Goal: Task Accomplishment & Management: Manage account settings

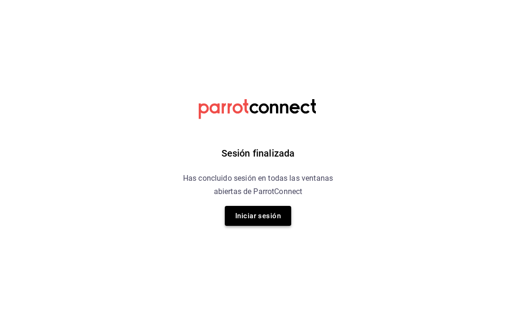
click at [271, 218] on button "Iniciar sesión" at bounding box center [258, 216] width 66 height 20
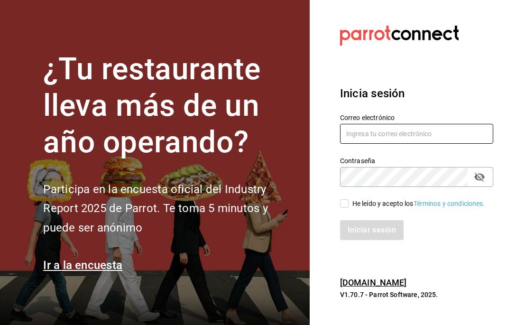
type input "yokotan.mx@gmail.com"
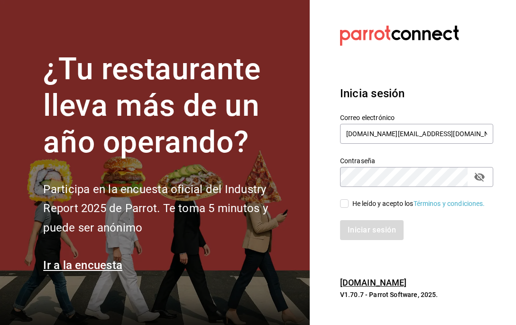
click at [345, 204] on input "He leído y acepto los Términos y condiciones." at bounding box center [344, 203] width 9 height 9
checkbox input "true"
click at [367, 231] on button "Iniciar sesión" at bounding box center [372, 230] width 64 height 20
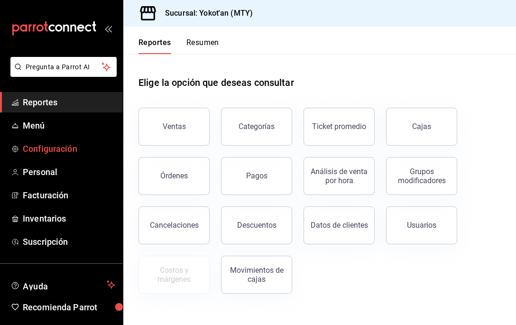
click at [69, 145] on span "Configuración" at bounding box center [69, 148] width 92 height 13
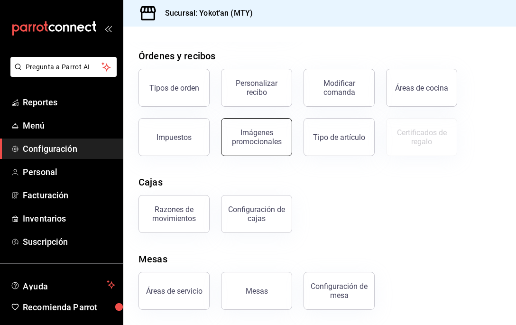
scroll to position [154, 0]
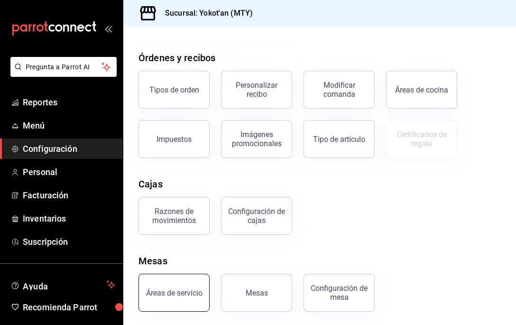
click at [173, 300] on button "Áreas de servicio" at bounding box center [173, 292] width 71 height 38
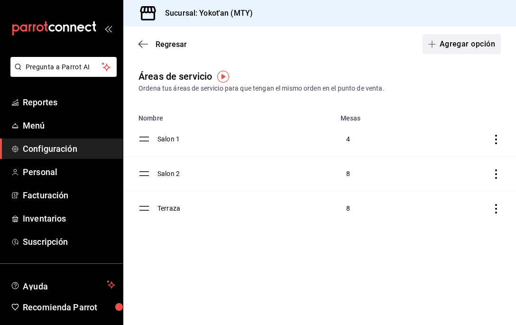
click at [456, 42] on button "Agregar opción" at bounding box center [461, 44] width 78 height 20
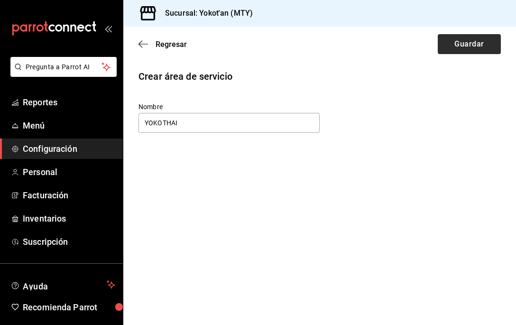
type input "YOKOTHAI"
click at [487, 49] on button "Guardar" at bounding box center [468, 44] width 63 height 20
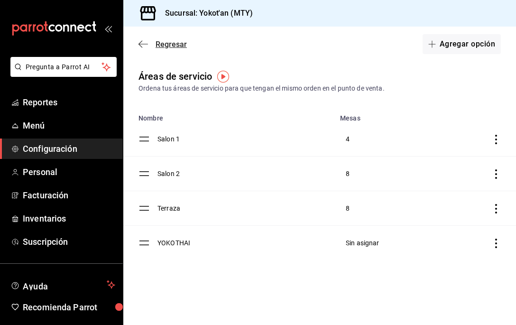
click at [140, 44] on icon "button" at bounding box center [142, 44] width 9 height 0
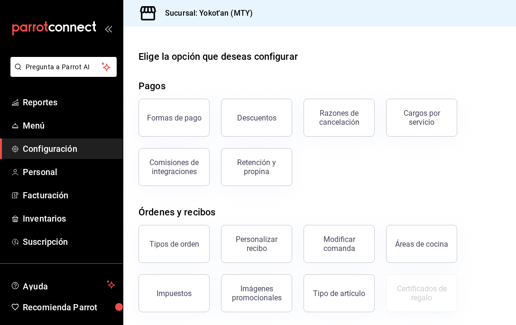
scroll to position [156, 0]
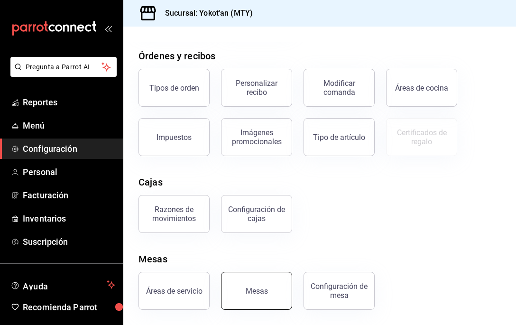
click at [266, 289] on button "Mesas" at bounding box center [256, 291] width 71 height 38
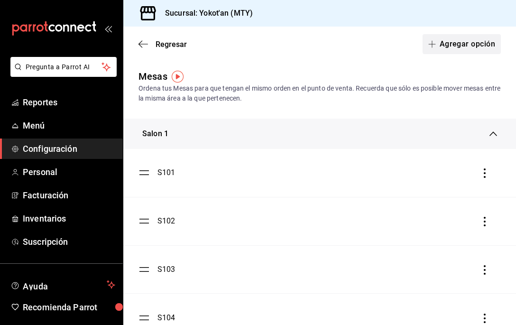
click at [463, 45] on button "Agregar opción" at bounding box center [461, 44] width 78 height 20
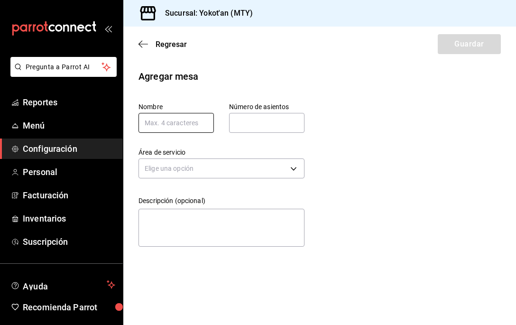
click at [168, 128] on input "text" at bounding box center [175, 123] width 75 height 20
click at [147, 124] on input "text" at bounding box center [175, 123] width 75 height 20
type input "Y"
click at [138, 43] on icon "button" at bounding box center [142, 44] width 9 height 9
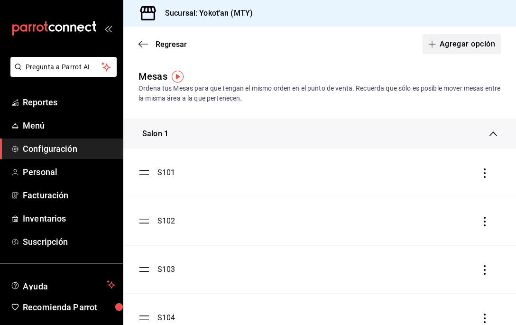
click at [463, 41] on button "Agregar opción" at bounding box center [461, 44] width 78 height 20
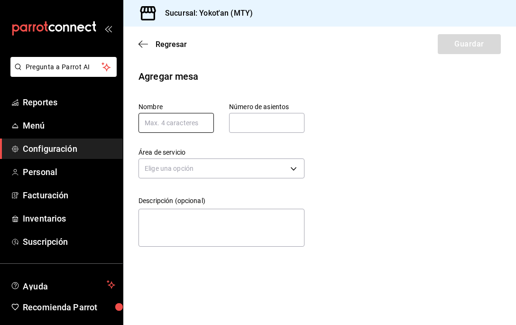
click at [196, 124] on input "text" at bounding box center [175, 123] width 75 height 20
type input "Y101"
click at [256, 119] on input "text" at bounding box center [266, 122] width 75 height 19
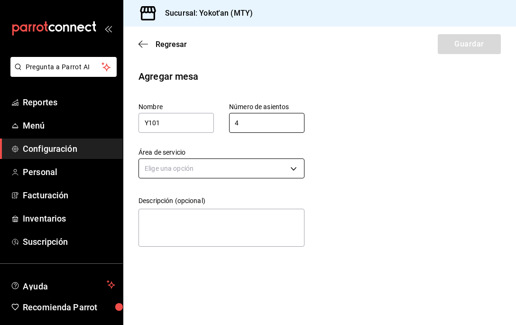
type input "4"
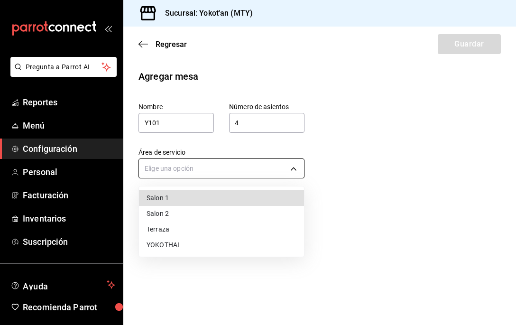
click at [224, 161] on body "Pregunta a Parrot AI Reportes Menú Configuración Personal Facturación Inventari…" at bounding box center [258, 162] width 516 height 325
click at [200, 243] on li "YOKOTHAI" at bounding box center [221, 245] width 165 height 16
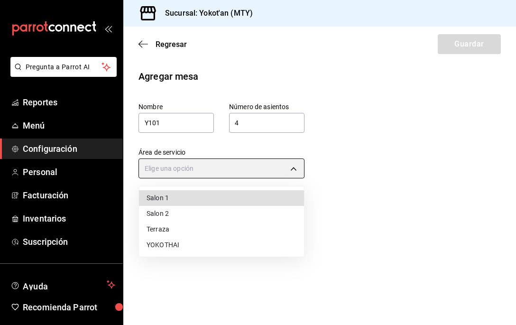
type input "744d5f9a-cab3-4d30-9787-4160c31d02e1"
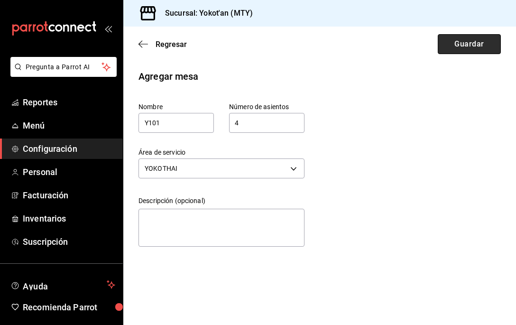
click at [463, 49] on button "Guardar" at bounding box center [468, 44] width 63 height 20
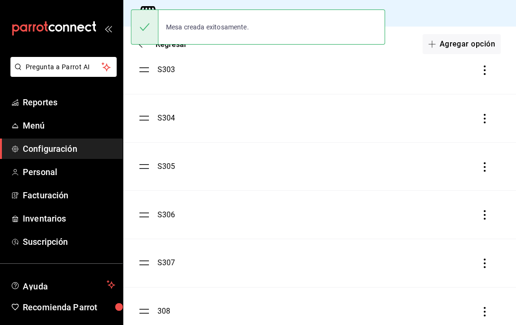
scroll to position [941, 0]
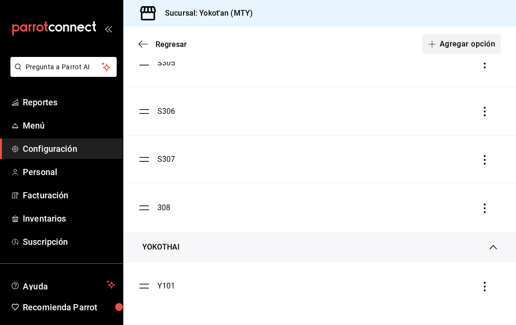
click at [461, 38] on button "Agregar opción" at bounding box center [461, 44] width 78 height 20
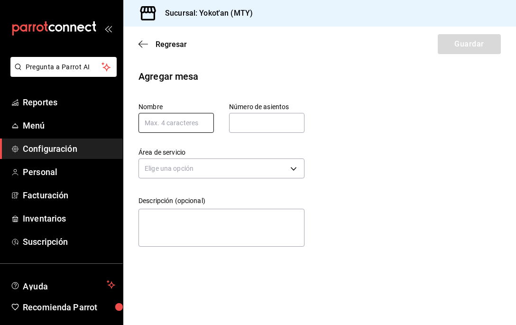
click at [166, 125] on input "text" at bounding box center [175, 123] width 75 height 20
type input "y"
type input "Y102"
click at [240, 117] on input "text" at bounding box center [266, 122] width 75 height 19
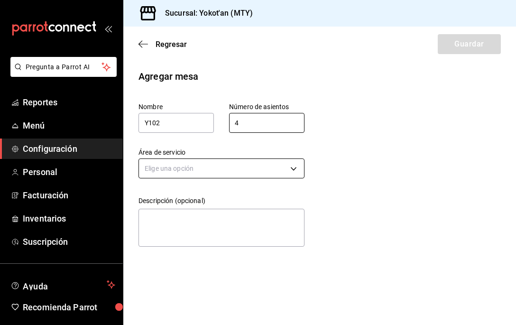
type input "4"
click at [209, 163] on body "Pregunta a Parrot AI Reportes Menú Configuración Personal Facturación Inventari…" at bounding box center [258, 162] width 516 height 325
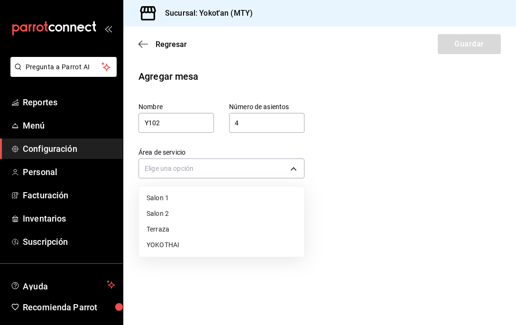
click at [195, 247] on li "YOKOTHAI" at bounding box center [221, 245] width 165 height 16
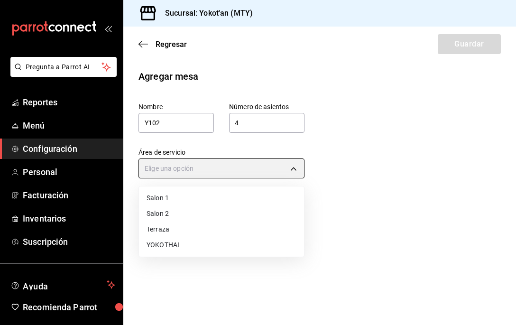
type input "744d5f9a-cab3-4d30-9787-4160c31d02e1"
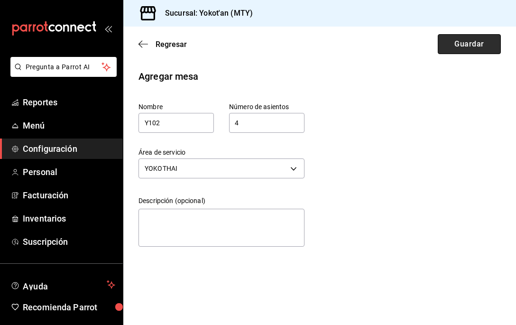
click at [482, 42] on button "Guardar" at bounding box center [468, 44] width 63 height 20
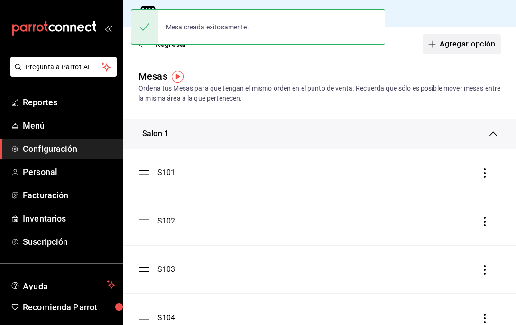
click at [476, 42] on button "Agregar opción" at bounding box center [461, 44] width 78 height 20
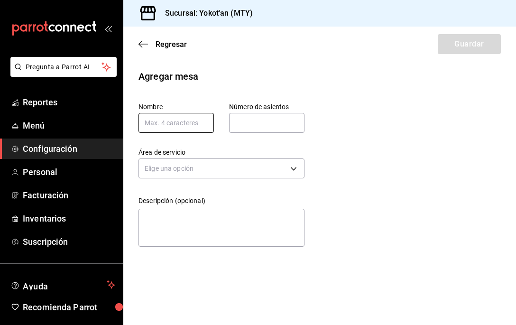
click at [185, 121] on input "text" at bounding box center [175, 123] width 75 height 20
type input "Y103"
click at [251, 121] on input "text" at bounding box center [266, 122] width 75 height 19
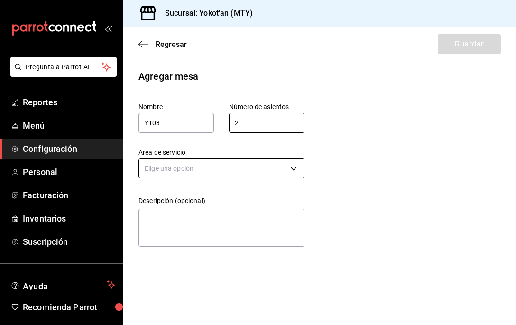
type input "2"
click at [226, 164] on body "Pregunta a Parrot AI Reportes Menú Configuración Personal Facturación Inventari…" at bounding box center [258, 162] width 516 height 325
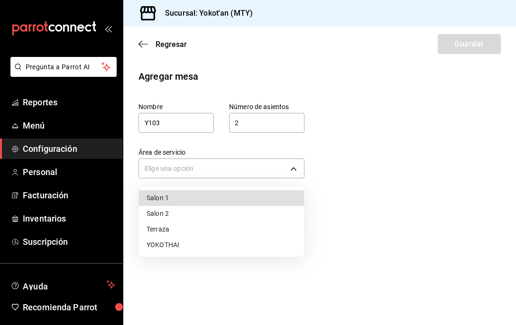
click at [194, 243] on li "YOKOTHAI" at bounding box center [221, 245] width 165 height 16
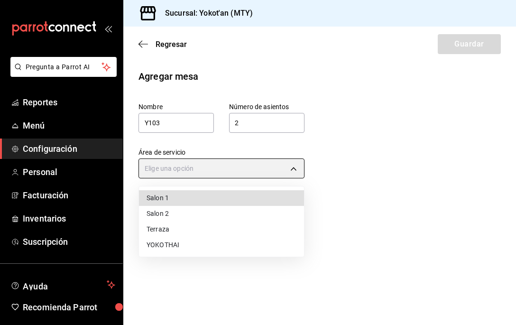
type input "744d5f9a-cab3-4d30-9787-4160c31d02e1"
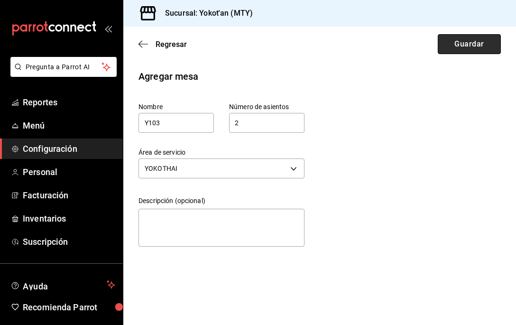
click at [458, 50] on button "Guardar" at bounding box center [468, 44] width 63 height 20
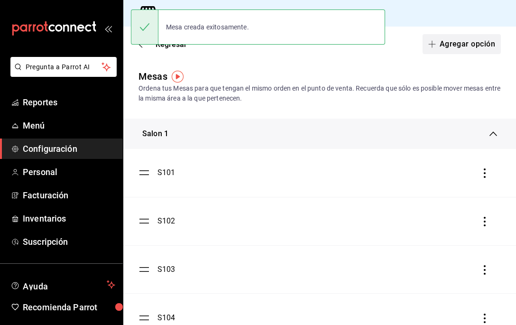
click at [471, 43] on button "Agregar opción" at bounding box center [461, 44] width 78 height 20
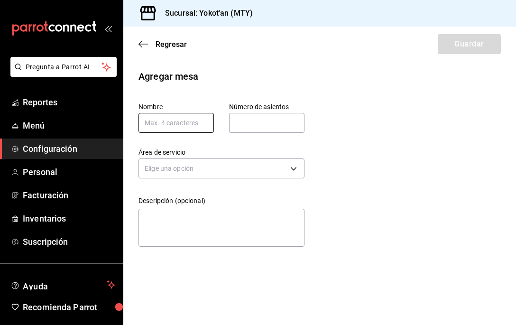
click at [174, 123] on input "text" at bounding box center [175, 123] width 75 height 20
type input "Y104"
click at [257, 121] on input "text" at bounding box center [266, 122] width 75 height 19
type input "4"
click at [149, 154] on div "Elige una opción" at bounding box center [221, 166] width 166 height 25
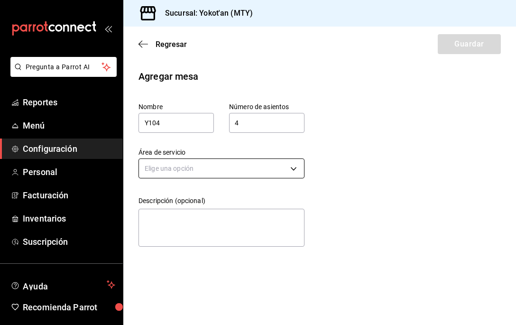
click at [154, 169] on body "Pregunta a Parrot AI Reportes Menú Configuración Personal Facturación Inventari…" at bounding box center [258, 162] width 516 height 325
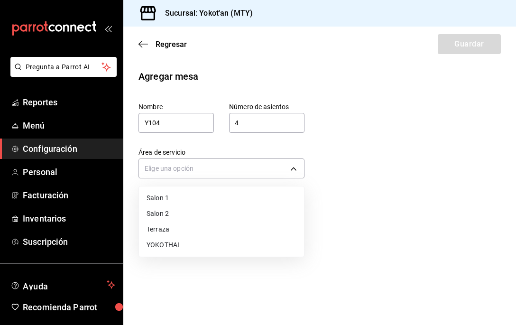
click at [168, 239] on li "YOKOTHAI" at bounding box center [221, 245] width 165 height 16
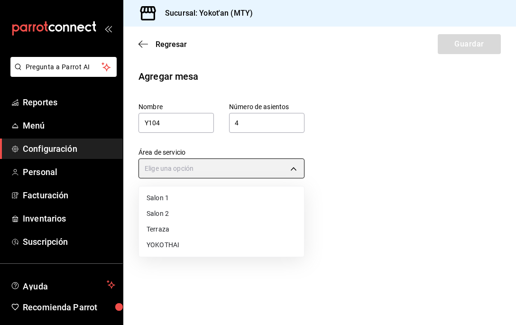
type input "744d5f9a-cab3-4d30-9787-4160c31d02e1"
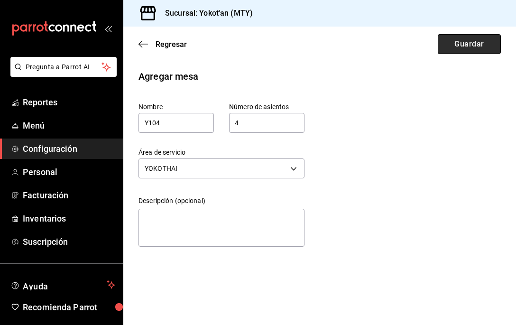
click at [458, 48] on button "Guardar" at bounding box center [468, 44] width 63 height 20
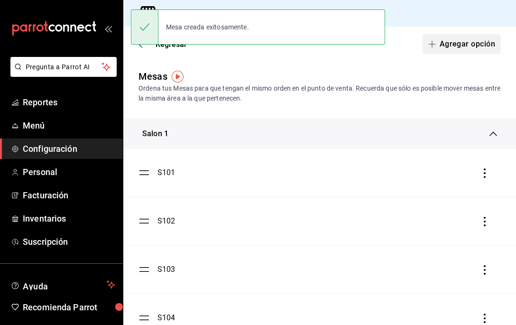
click at [456, 41] on button "Agregar opción" at bounding box center [461, 44] width 78 height 20
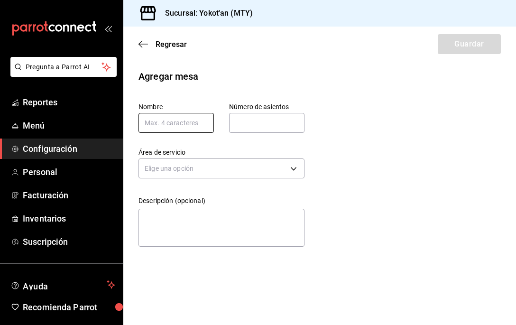
click at [184, 114] on input "text" at bounding box center [175, 123] width 75 height 20
type input "Y105"
click at [234, 120] on input "text" at bounding box center [266, 122] width 75 height 19
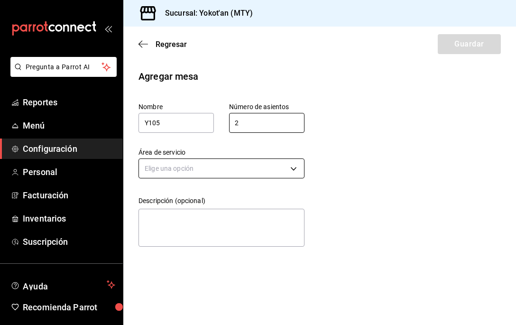
type input "2"
click at [215, 167] on body "Pregunta a Parrot AI Reportes Menú Configuración Personal Facturación Inventari…" at bounding box center [258, 162] width 516 height 325
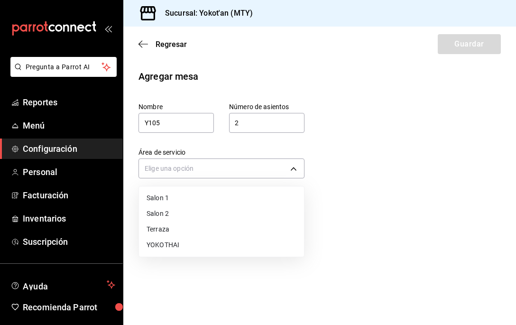
click at [203, 249] on li "YOKOTHAI" at bounding box center [221, 245] width 165 height 16
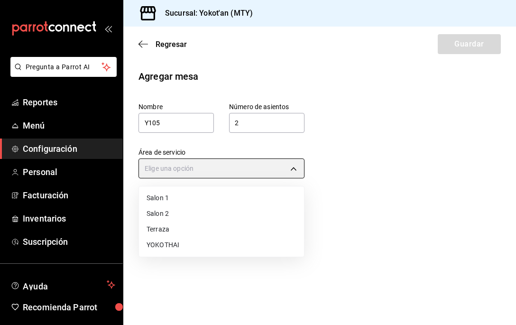
type input "744d5f9a-cab3-4d30-9787-4160c31d02e1"
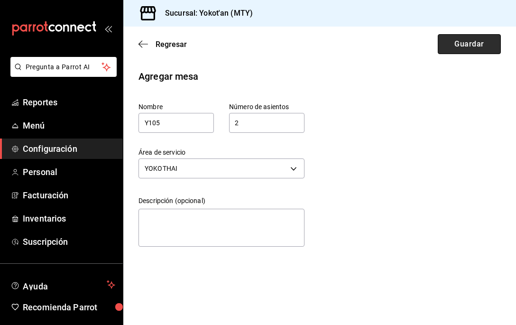
click at [479, 45] on button "Guardar" at bounding box center [468, 44] width 63 height 20
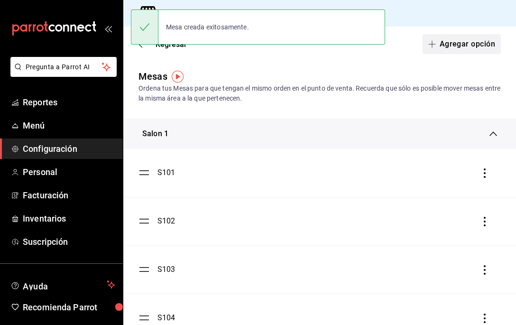
click at [455, 43] on button "Agregar opción" at bounding box center [461, 44] width 78 height 20
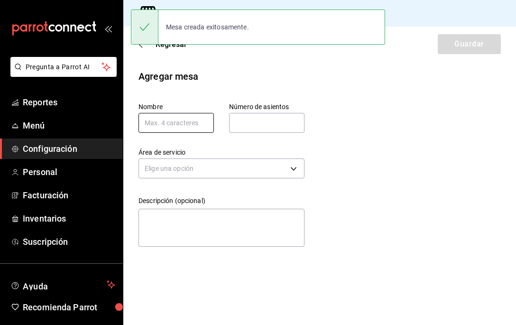
click at [170, 128] on input "text" at bounding box center [175, 123] width 75 height 20
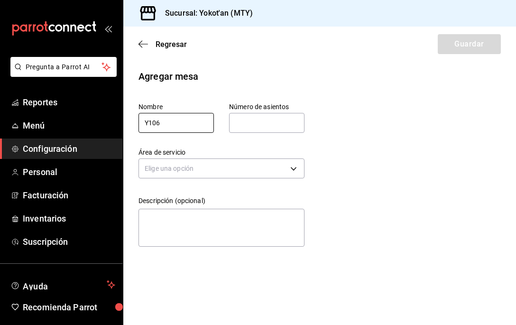
type input "Y106"
click at [251, 121] on input "text" at bounding box center [266, 122] width 75 height 19
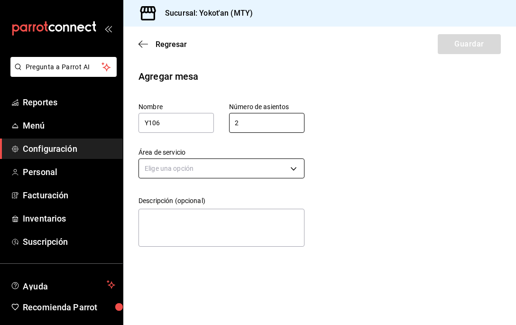
type input "2"
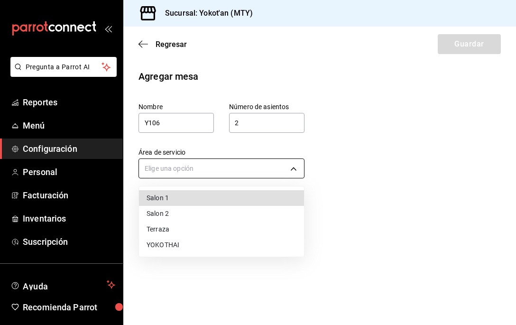
click at [281, 164] on body "Pregunta a Parrot AI Reportes Menú Configuración Personal Facturación Inventari…" at bounding box center [258, 162] width 516 height 325
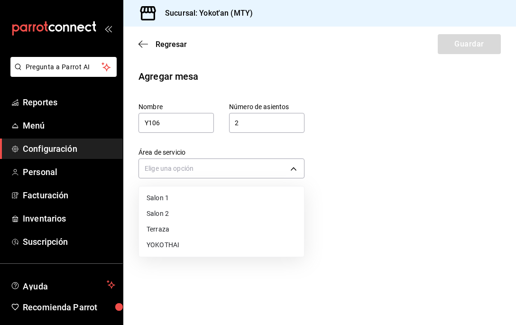
click at [235, 244] on li "YOKOTHAI" at bounding box center [221, 245] width 165 height 16
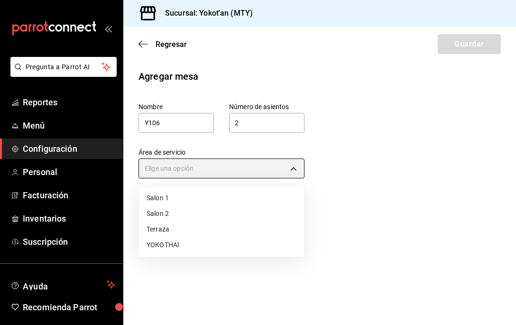
type input "744d5f9a-cab3-4d30-9787-4160c31d02e1"
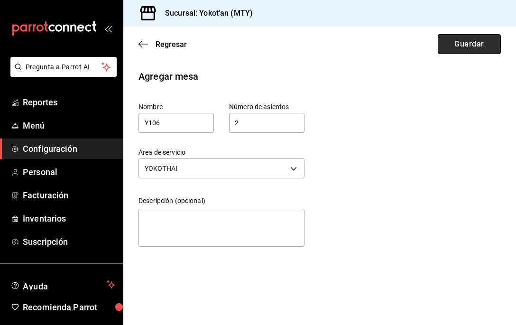
click at [481, 46] on button "Guardar" at bounding box center [468, 44] width 63 height 20
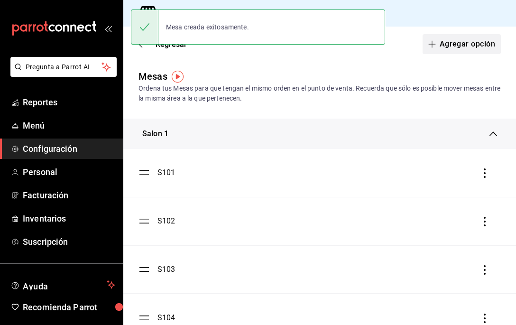
click at [461, 44] on button "Agregar opción" at bounding box center [461, 44] width 78 height 20
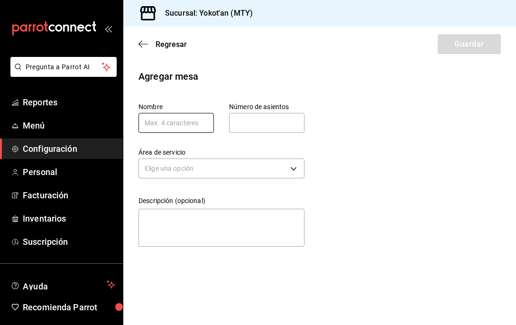
click at [187, 125] on input "text" at bounding box center [175, 123] width 75 height 20
type input "Y201"
click at [254, 129] on input "text" at bounding box center [266, 122] width 75 height 19
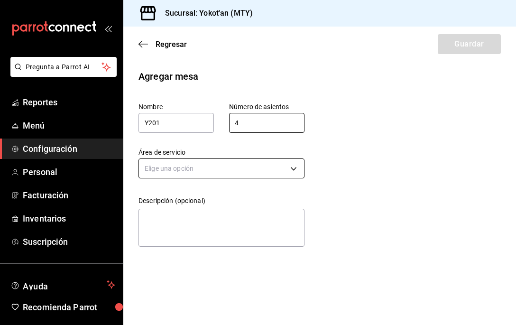
type input "4"
click at [253, 172] on body "Pregunta a Parrot AI Reportes Menú Configuración Personal Facturación Inventari…" at bounding box center [258, 162] width 516 height 325
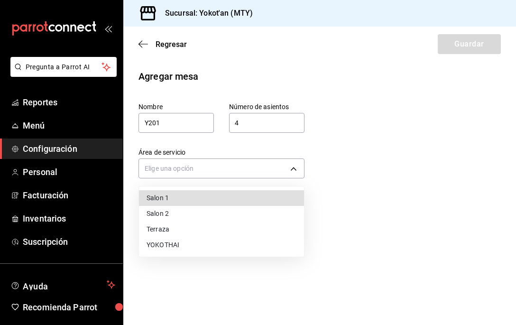
click at [216, 244] on li "YOKOTHAI" at bounding box center [221, 245] width 165 height 16
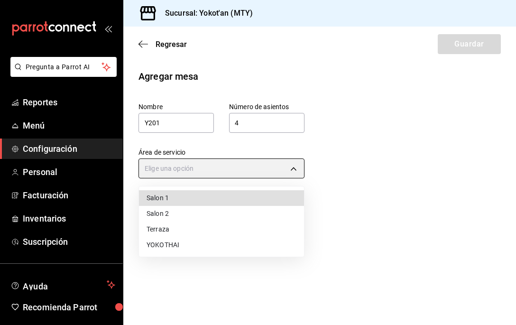
type input "744d5f9a-cab3-4d30-9787-4160c31d02e1"
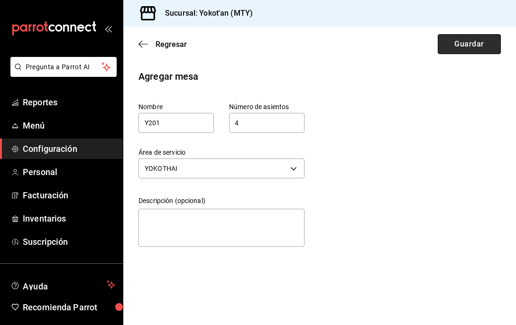
click at [464, 52] on button "Guardar" at bounding box center [468, 44] width 63 height 20
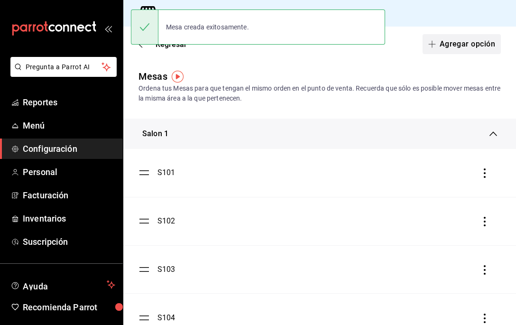
click at [469, 35] on button "Agregar opción" at bounding box center [461, 44] width 78 height 20
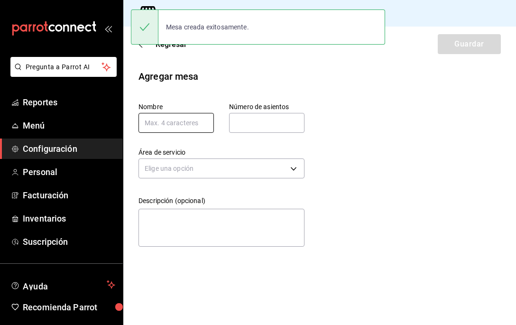
click at [190, 123] on input "text" at bounding box center [175, 123] width 75 height 20
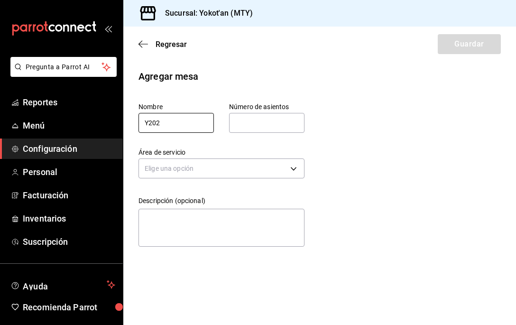
type input "Y202"
click at [283, 124] on input "text" at bounding box center [266, 122] width 75 height 19
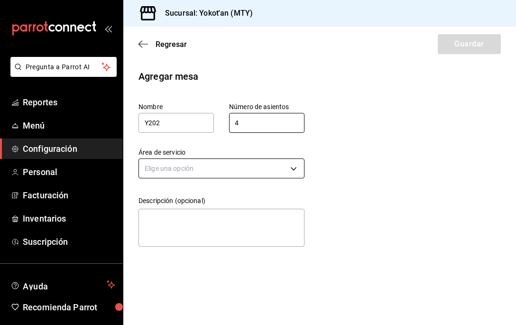
type input "4"
click at [209, 159] on body "Pregunta a Parrot AI Reportes Menú Configuración Personal Facturación Inventari…" at bounding box center [258, 162] width 516 height 325
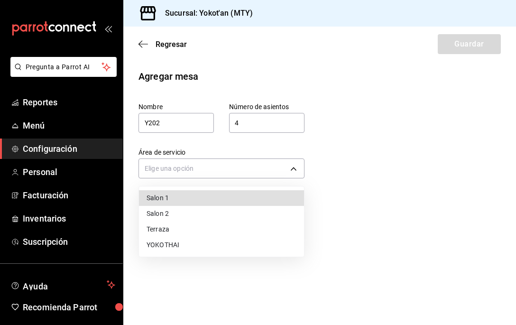
click at [187, 245] on li "YOKOTHAI" at bounding box center [221, 245] width 165 height 16
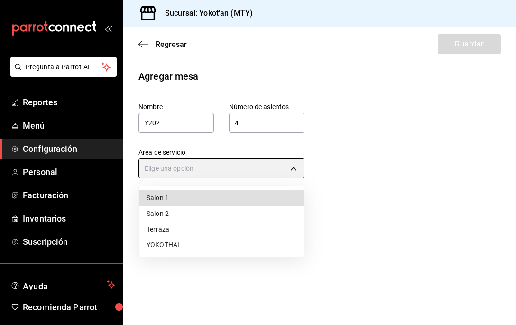
type input "744d5f9a-cab3-4d30-9787-4160c31d02e1"
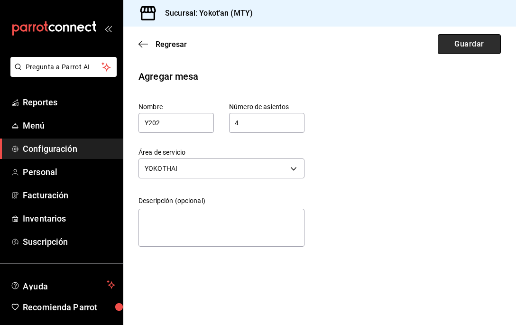
click at [464, 45] on button "Guardar" at bounding box center [468, 44] width 63 height 20
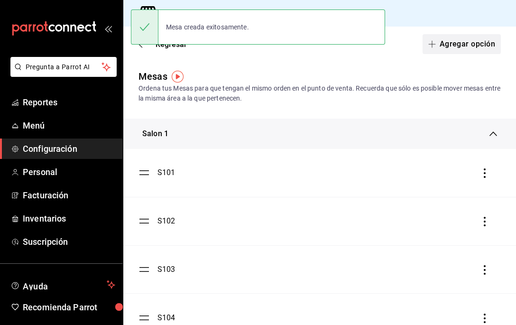
click at [469, 44] on button "Agregar opción" at bounding box center [461, 44] width 78 height 20
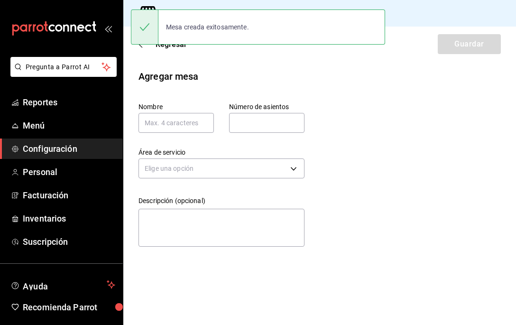
click at [173, 140] on div "Área de servicio Elige una opción" at bounding box center [213, 157] width 181 height 48
click at [173, 126] on input "text" at bounding box center [175, 123] width 75 height 20
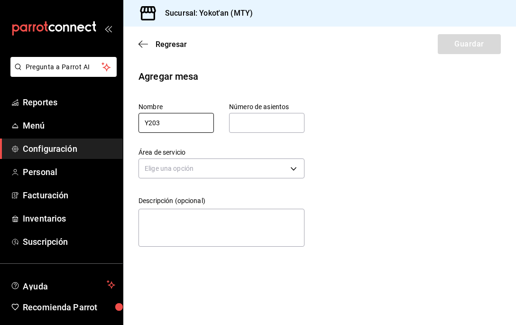
type input "Y203"
click at [272, 126] on input "text" at bounding box center [266, 122] width 75 height 19
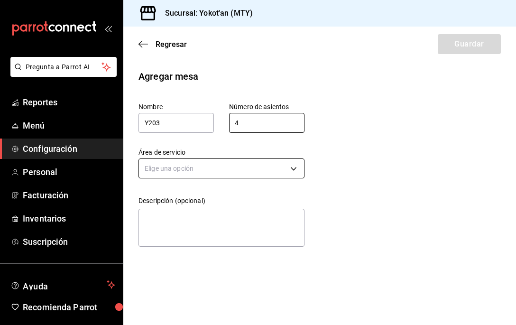
type input "4"
click at [196, 161] on body "Pregunta a Parrot AI Reportes Menú Configuración Personal Facturación Inventari…" at bounding box center [258, 162] width 516 height 325
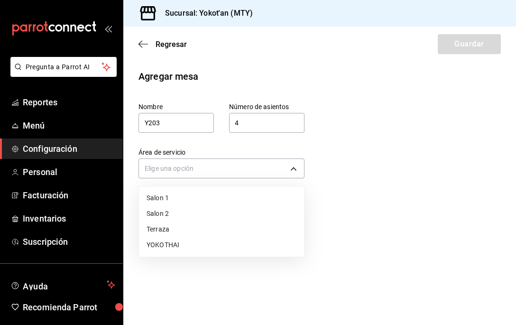
click at [181, 244] on li "YOKOTHAI" at bounding box center [221, 245] width 165 height 16
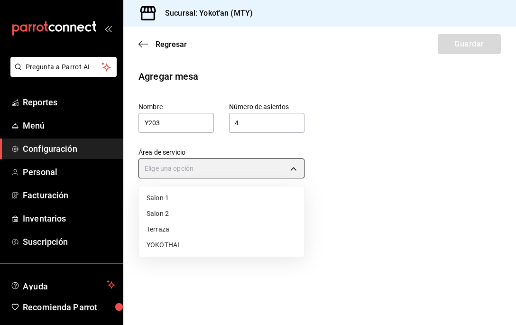
type input "744d5f9a-cab3-4d30-9787-4160c31d02e1"
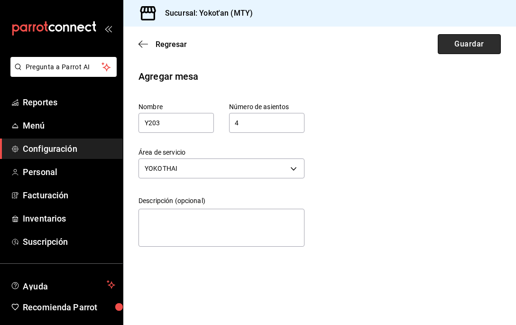
click at [485, 46] on button "Guardar" at bounding box center [468, 44] width 63 height 20
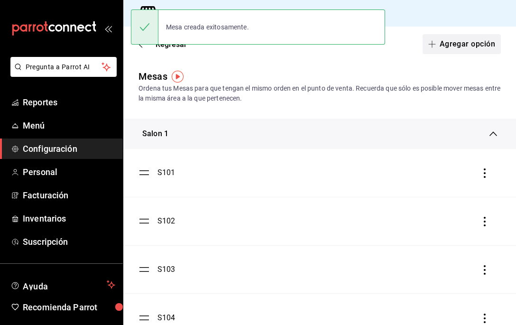
click at [472, 47] on button "Agregar opción" at bounding box center [461, 44] width 78 height 20
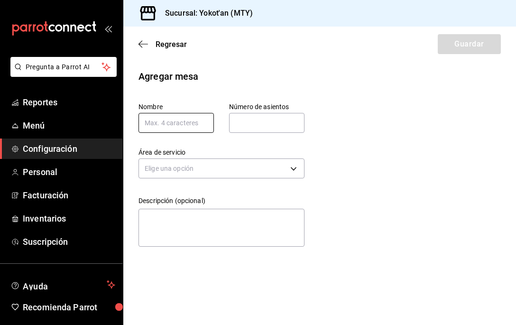
click at [194, 120] on input "text" at bounding box center [175, 123] width 75 height 20
type input "Y204"
click at [258, 120] on input "text" at bounding box center [266, 122] width 75 height 19
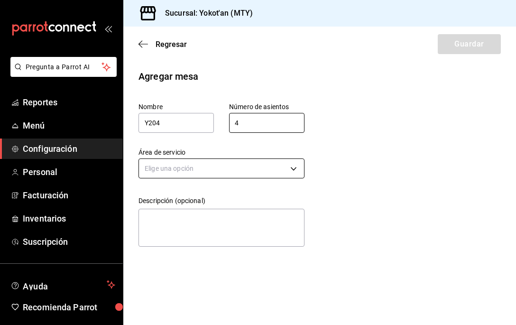
type input "4"
click at [235, 167] on body "Pregunta a Parrot AI Reportes Menú Configuración Personal Facturación Inventari…" at bounding box center [258, 162] width 516 height 325
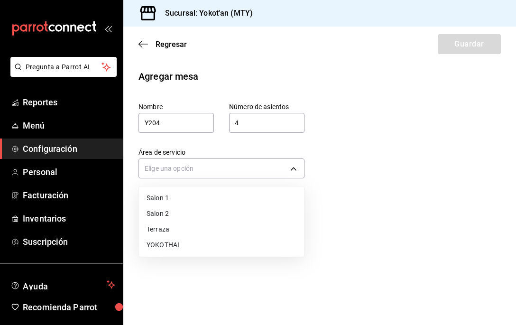
click at [214, 245] on li "YOKOTHAI" at bounding box center [221, 245] width 165 height 16
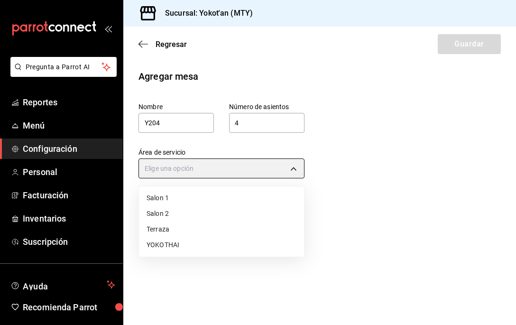
type input "744d5f9a-cab3-4d30-9787-4160c31d02e1"
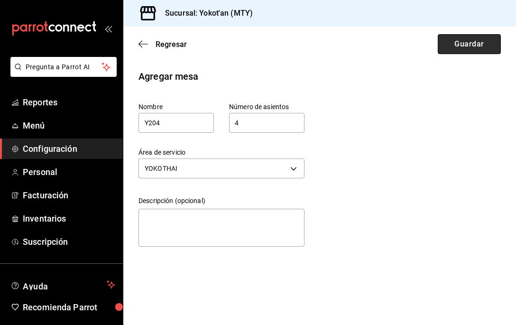
click at [463, 45] on button "Guardar" at bounding box center [468, 44] width 63 height 20
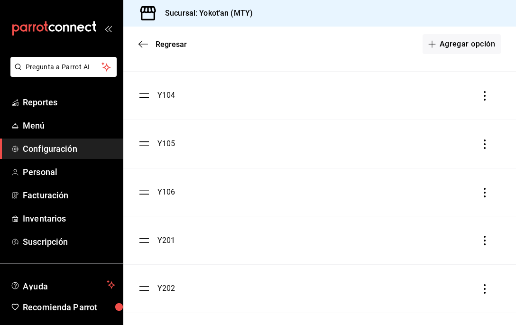
scroll to position [1261, 0]
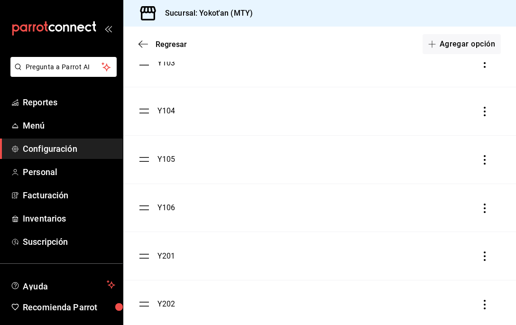
click at [58, 150] on span "Configuración" at bounding box center [69, 148] width 92 height 13
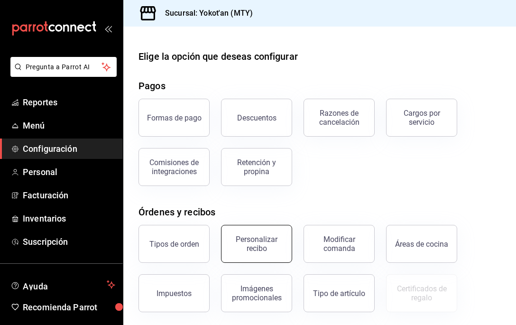
scroll to position [156, 0]
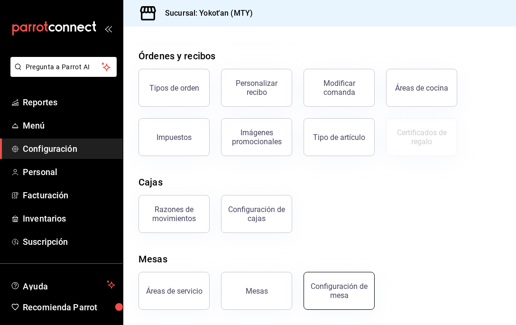
click at [348, 291] on div "Configuración de mesa" at bounding box center [338, 291] width 59 height 18
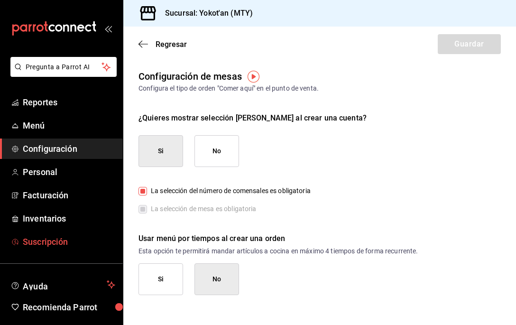
click at [57, 239] on span "Suscripción" at bounding box center [69, 241] width 92 height 13
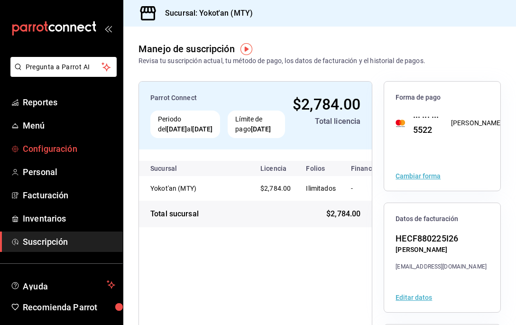
click at [58, 154] on span "Configuración" at bounding box center [69, 148] width 92 height 13
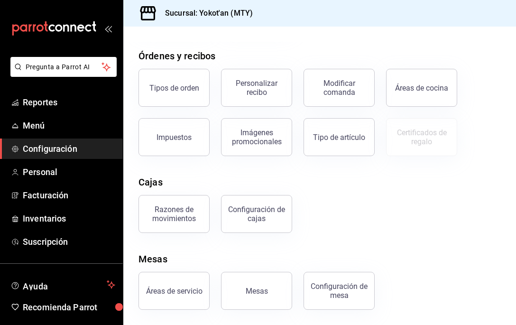
scroll to position [153, 0]
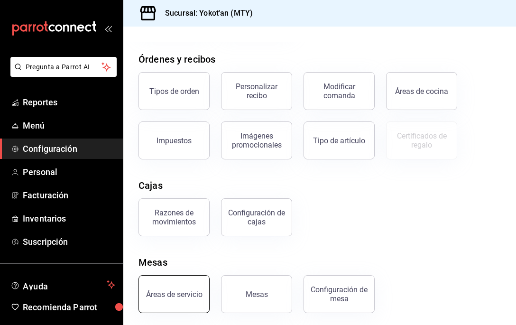
click at [166, 283] on button "Áreas de servicio" at bounding box center [173, 294] width 71 height 38
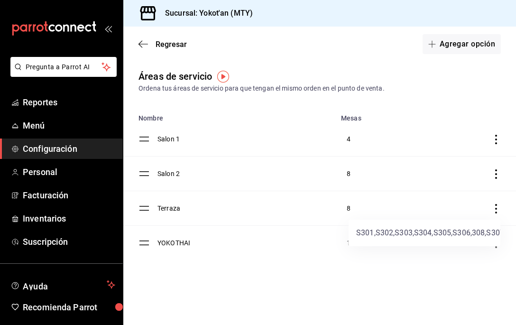
click at [82, 179] on div at bounding box center [258, 162] width 516 height 325
click at [74, 172] on span "Personal" at bounding box center [69, 171] width 92 height 13
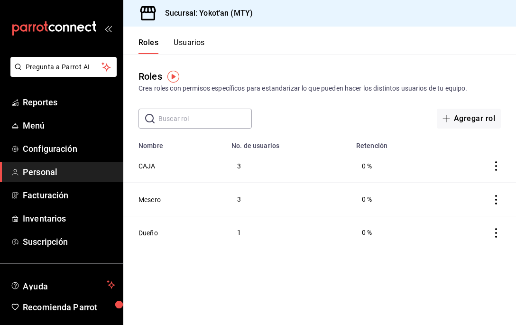
scroll to position [33, 0]
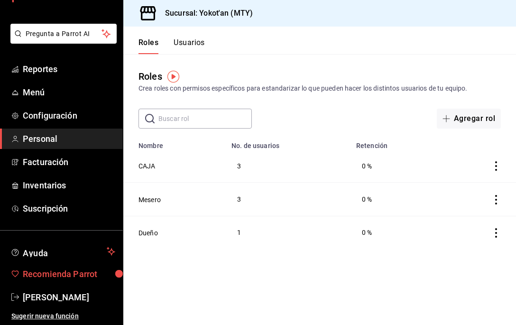
click at [63, 270] on span "Recomienda Parrot" at bounding box center [69, 273] width 92 height 13
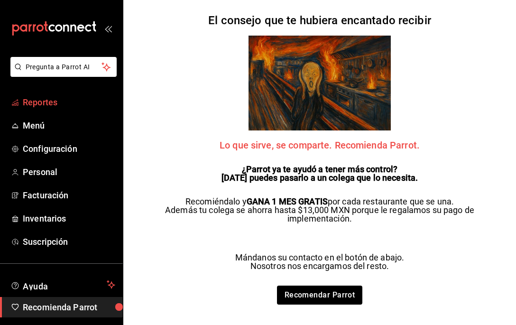
click at [58, 104] on span "Reportes" at bounding box center [69, 102] width 92 height 13
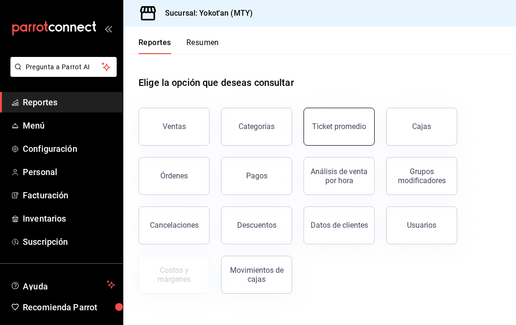
click at [350, 122] on div "Ticket promedio" at bounding box center [339, 126] width 54 height 9
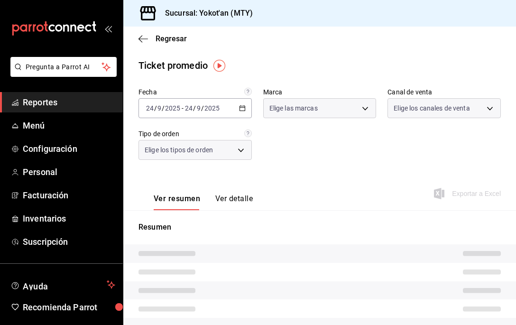
type input "abf939c9-cb39-4c2e-9c7b-2e95cb7d4b56"
type input "PARROT,UBER_EATS,RAPPI,DIDI_FOOD,ONLINE"
type input "b6d569e5-d24b-4347-9c32-2f576692c4c3,fc906da9-7301-49d6-a7e0-a6eb5b3c4e7f,ea407…"
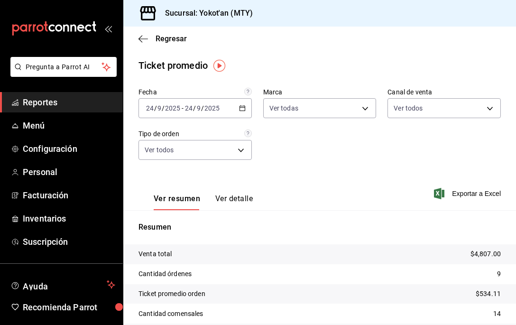
click at [245, 111] on div "[DATE] [DATE] - [DATE] [DATE]" at bounding box center [194, 108] width 113 height 20
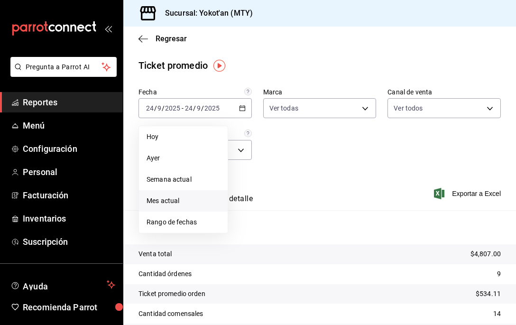
click at [182, 196] on span "Mes actual" at bounding box center [182, 201] width 73 height 10
